Goal: Transaction & Acquisition: Purchase product/service

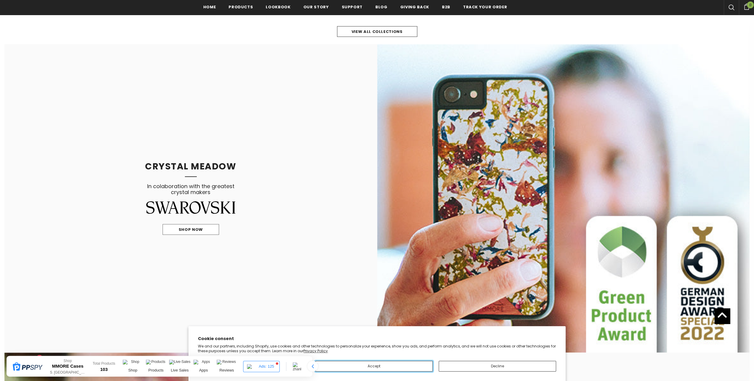
scroll to position [544, 0]
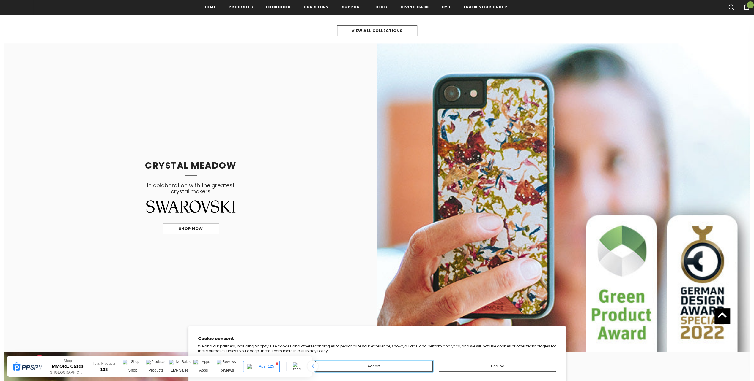
click at [379, 364] on button "Accept" at bounding box center [373, 366] width 117 height 11
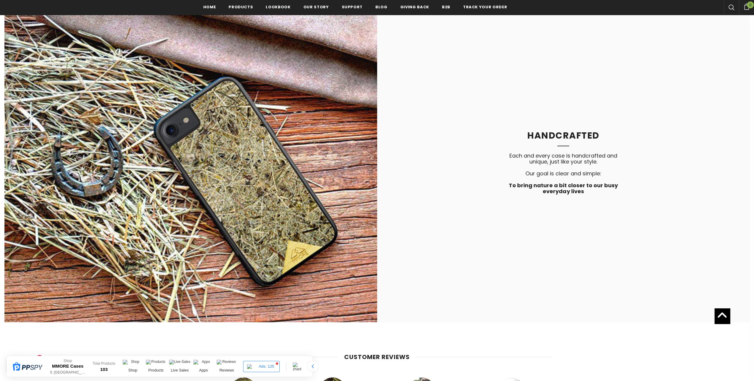
scroll to position [1961, 0]
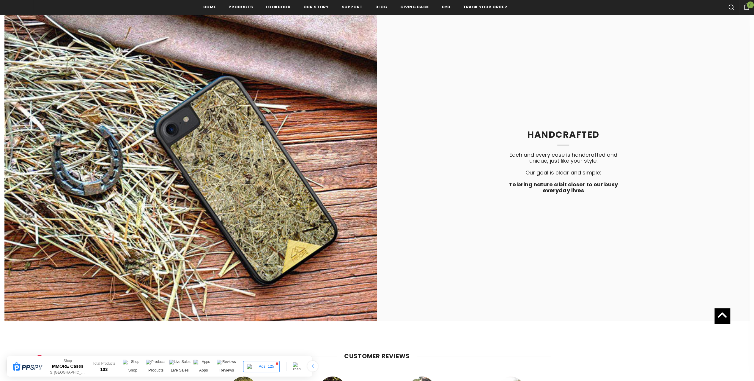
click at [76, 366] on link "MMORE Cases" at bounding box center [67, 366] width 31 height 5
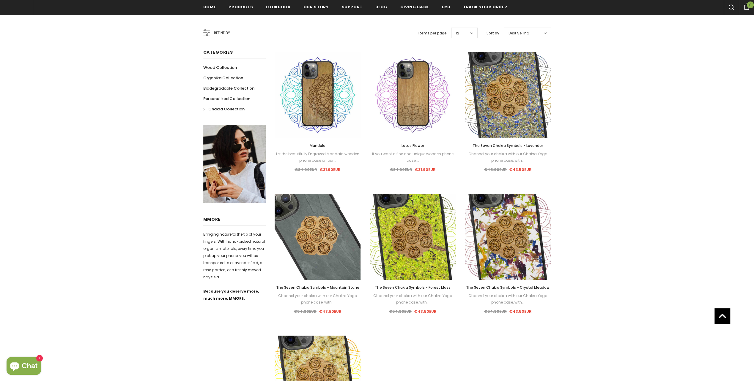
scroll to position [109, 0]
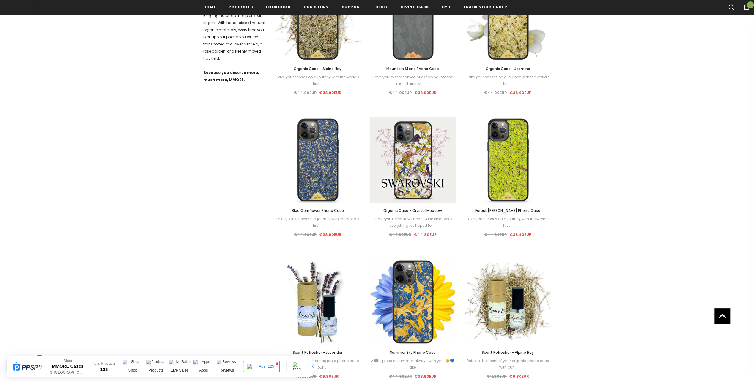
scroll to position [327, 0]
